Goal: Task Accomplishment & Management: Use online tool/utility

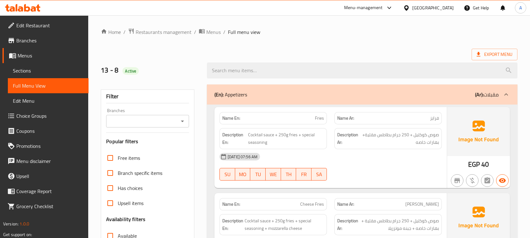
click at [40, 68] on span "Sections" at bounding box center [48, 71] width 71 height 8
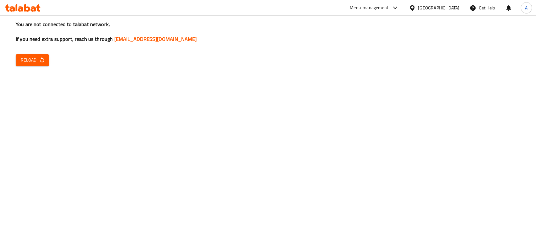
click at [36, 57] on span "Reload" at bounding box center [32, 60] width 23 height 8
click at [40, 62] on icon "button" at bounding box center [42, 60] width 6 height 6
click at [155, 66] on div "You are not connected to talabat network, If you need extra support, reach us t…" at bounding box center [268, 119] width 536 height 238
click at [34, 62] on span "Reload" at bounding box center [32, 60] width 23 height 8
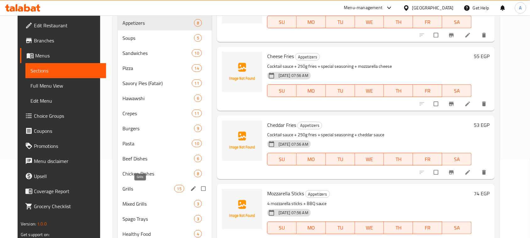
scroll to position [78, 0]
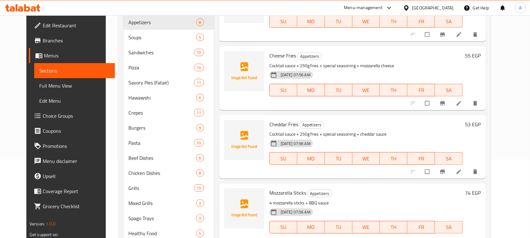
drag, startPoint x: 442, startPoint y: 62, endPoint x: 438, endPoint y: 62, distance: 3.8
click at [442, 62] on p "Cocktail sauce + 250g fries + special seasoning + mozzarella cheese" at bounding box center [365, 66] width 193 height 8
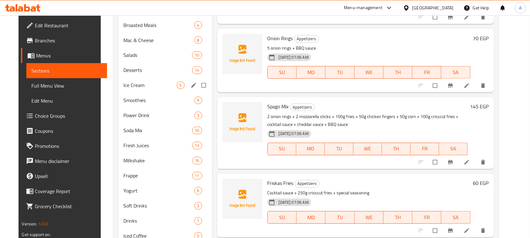
scroll to position [269, 0]
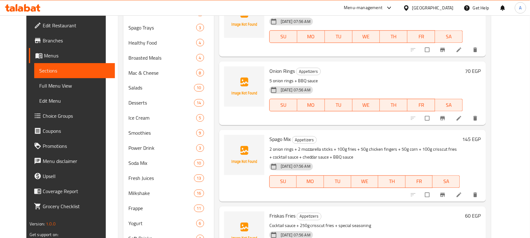
click at [423, 89] on div "13-08-2025 07:56 AM SU MO TU WE TH FR SA" at bounding box center [366, 101] width 198 height 34
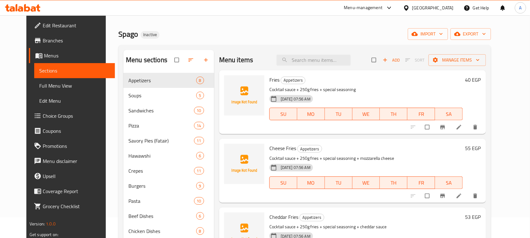
scroll to position [0, 0]
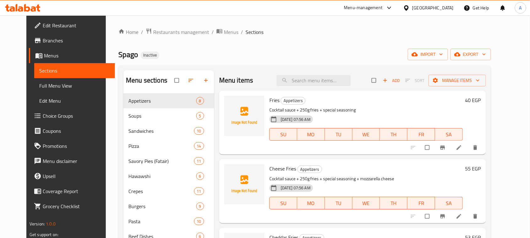
click at [302, 53] on div "Spago Inactive import export" at bounding box center [304, 55] width 373 height 12
click at [486, 52] on span "export" at bounding box center [470, 55] width 30 height 8
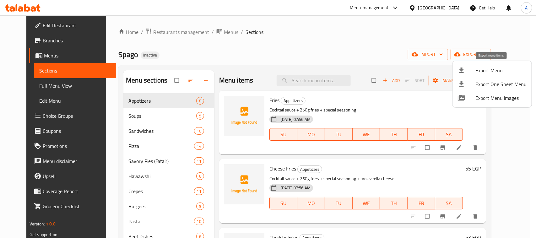
click at [481, 70] on span "Export Menu" at bounding box center [500, 71] width 51 height 8
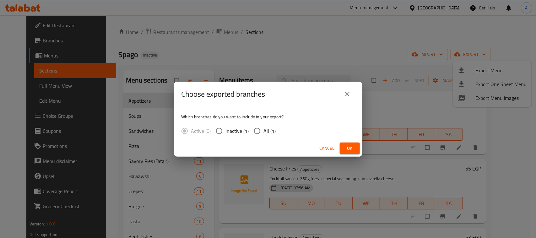
click at [256, 132] on input "All (1)" at bounding box center [256, 130] width 13 height 13
radio input "true"
click at [356, 151] on button "Ok" at bounding box center [350, 149] width 20 height 12
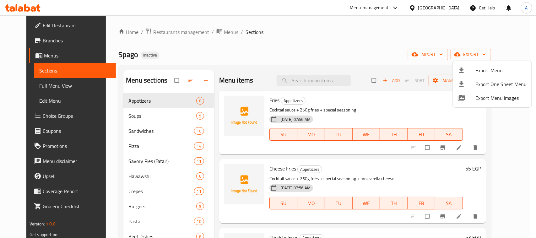
click at [35, 28] on div at bounding box center [268, 119] width 536 height 238
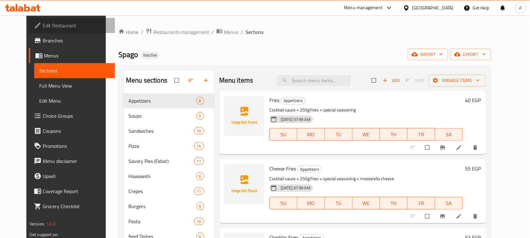
click at [43, 24] on span "Edit Restaurant" at bounding box center [76, 26] width 67 height 8
